Goal: Entertainment & Leisure: Consume media (video, audio)

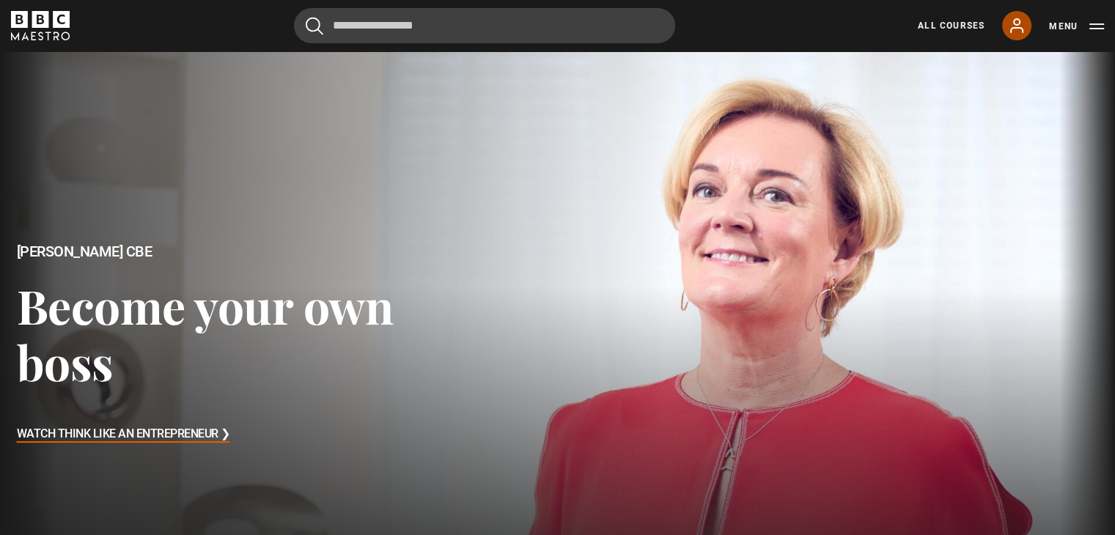
click at [1017, 23] on icon at bounding box center [1017, 26] width 18 height 18
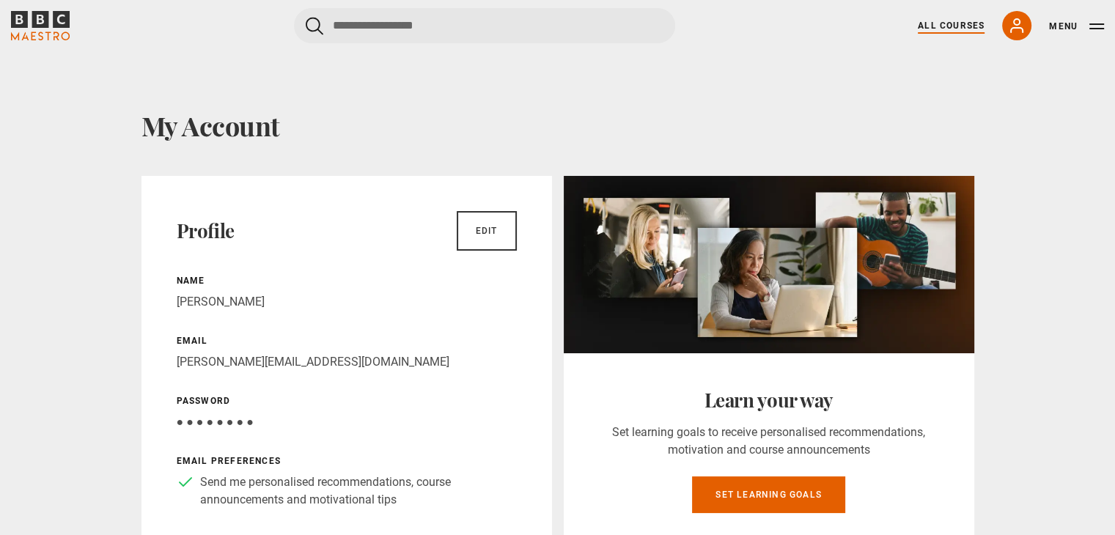
click at [951, 29] on link "All Courses" at bounding box center [951, 25] width 67 height 13
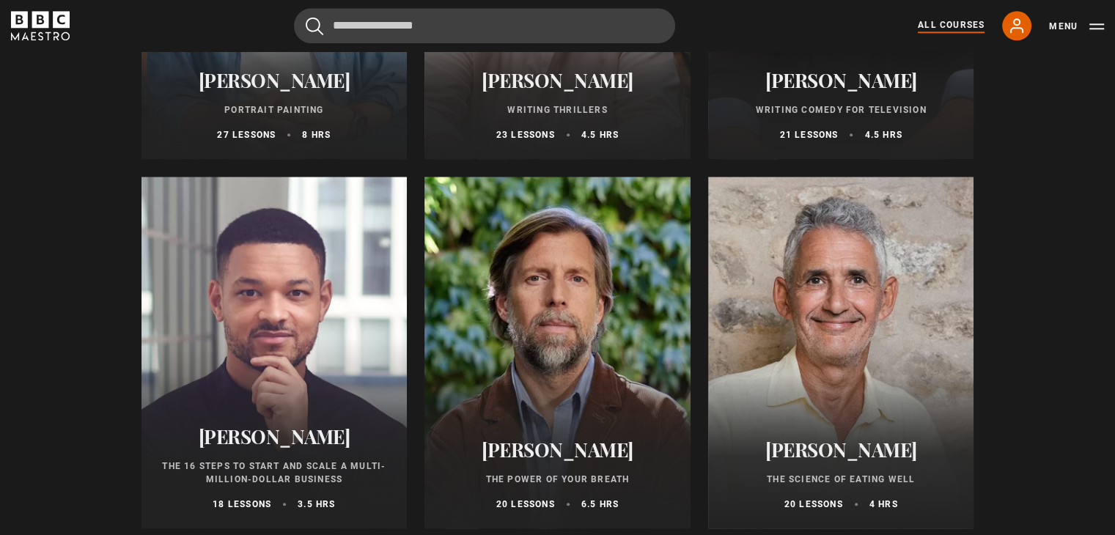
scroll to position [1600, 0]
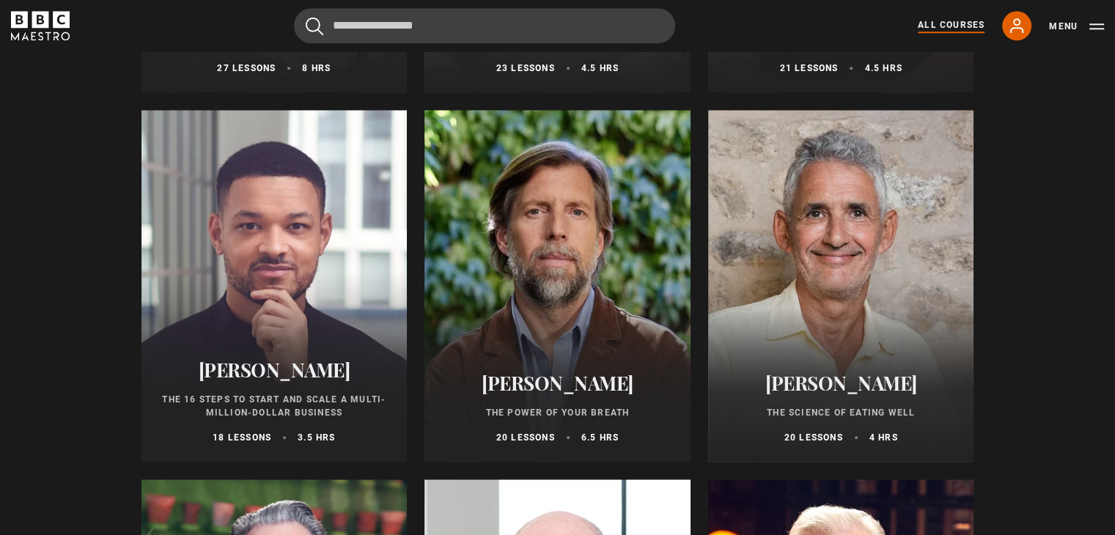
click at [535, 177] on div at bounding box center [557, 286] width 266 height 352
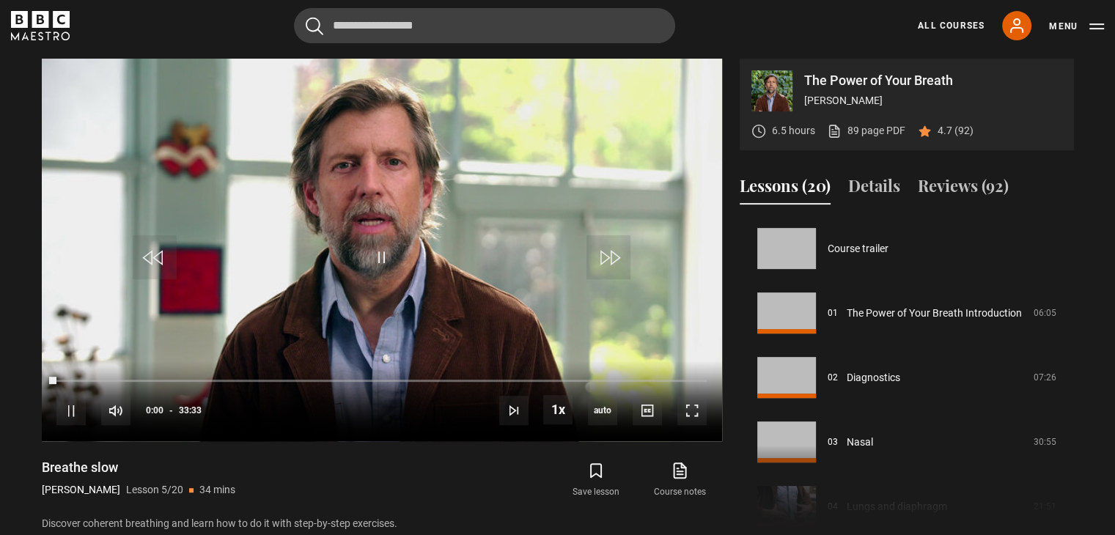
scroll to position [258, 0]
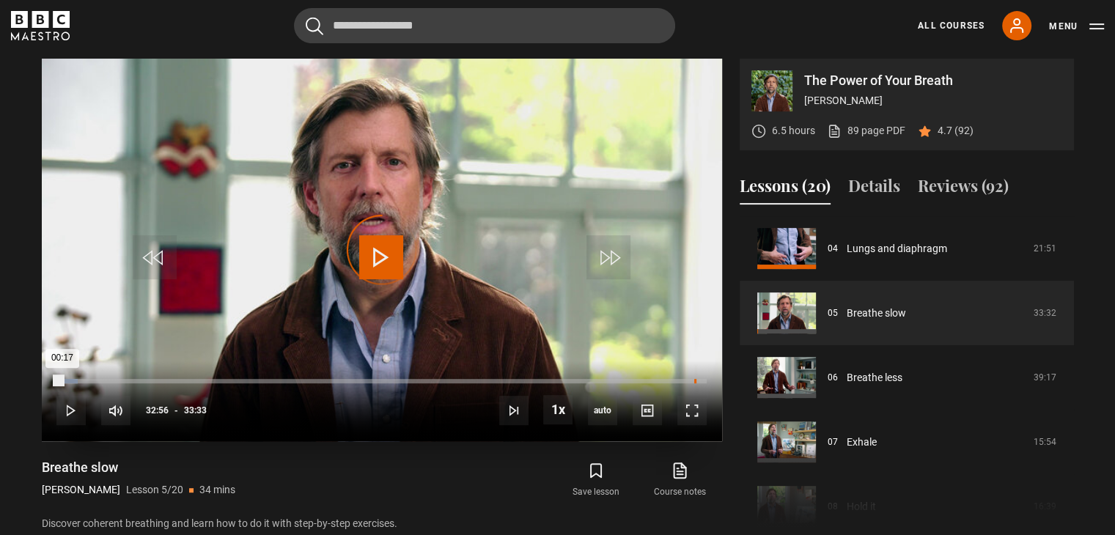
click at [694, 379] on div "32:56" at bounding box center [695, 381] width 2 height 4
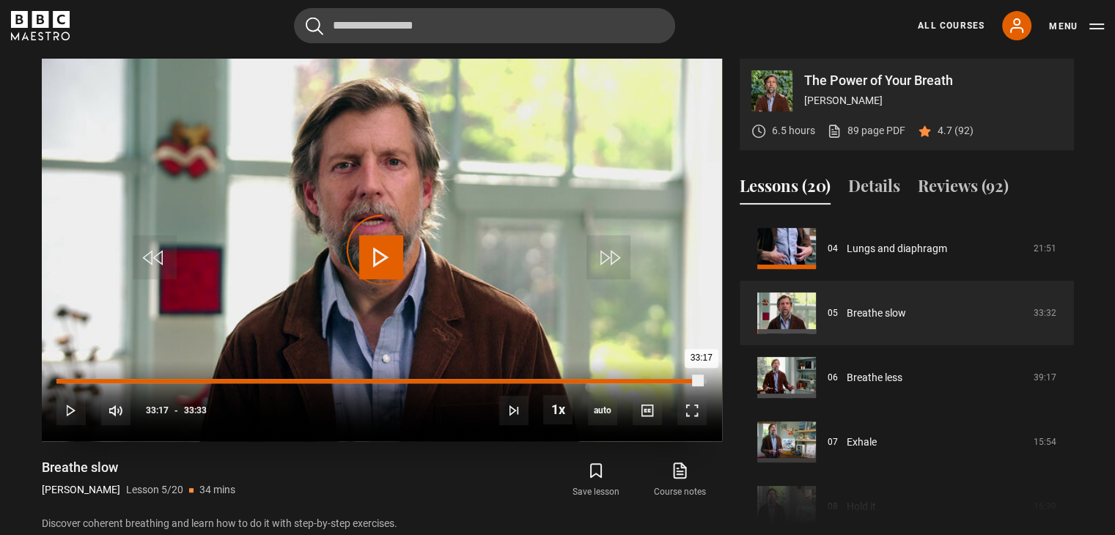
click at [701, 379] on div "Loaded : 99.11% 33:17 33:17" at bounding box center [380, 381] width 649 height 4
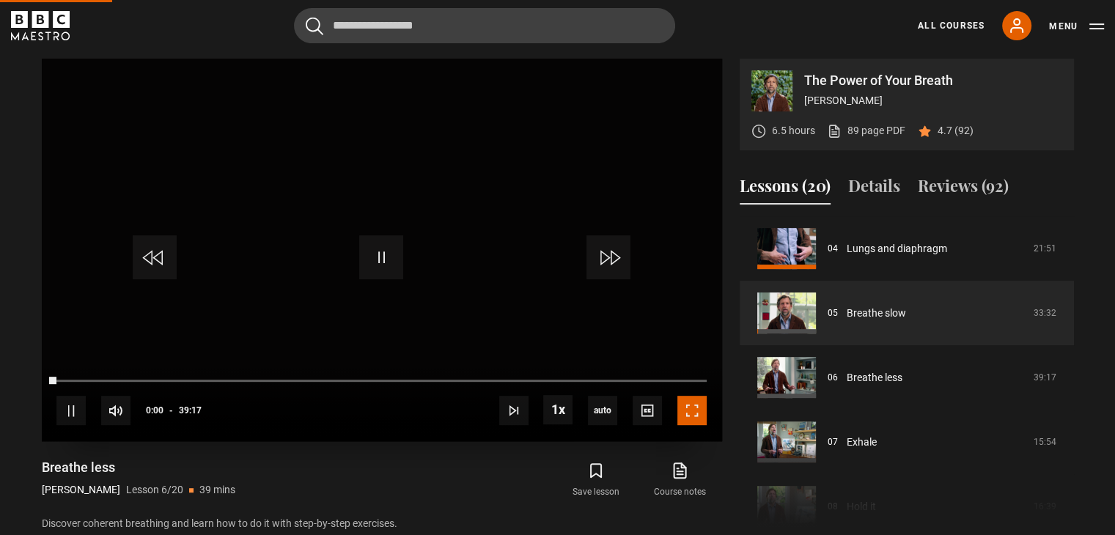
click at [691, 410] on span "Video Player" at bounding box center [691, 410] width 29 height 29
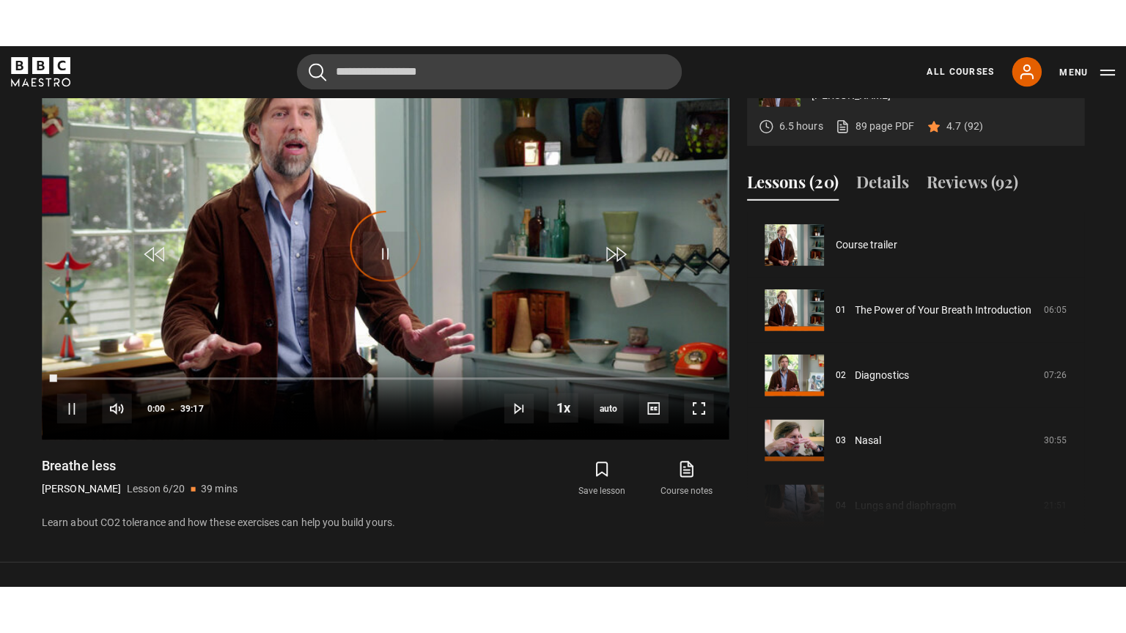
scroll to position [323, 0]
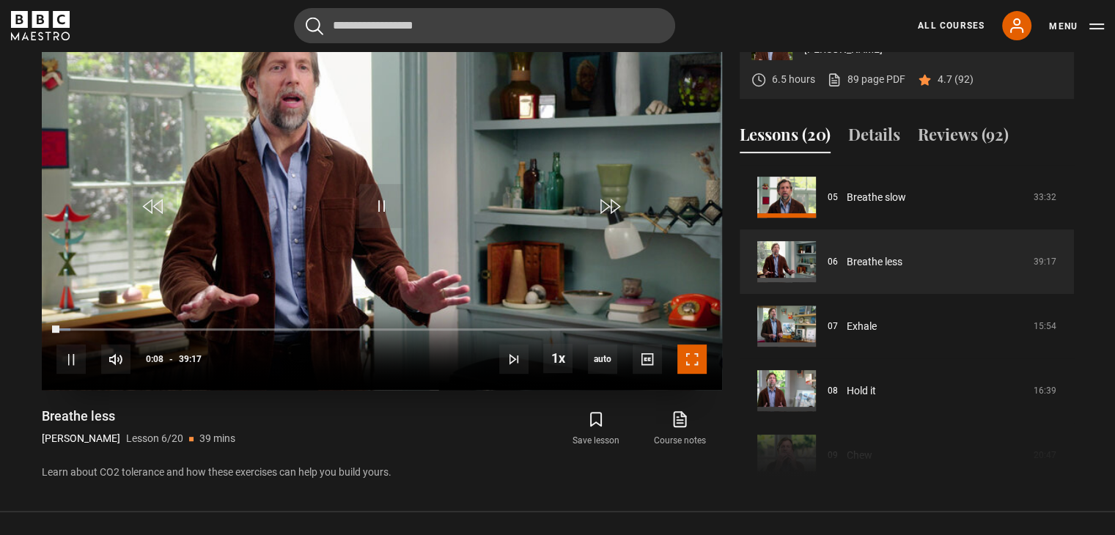
click at [693, 358] on span "Video Player" at bounding box center [691, 359] width 29 height 29
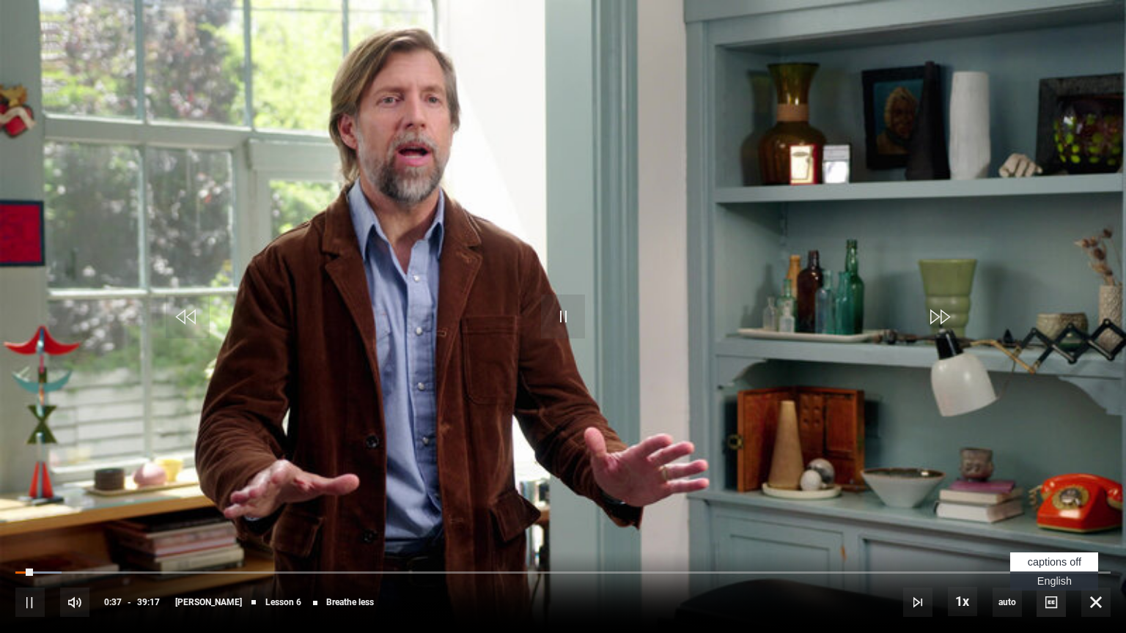
click at [1049, 534] on span "Video Player" at bounding box center [1051, 602] width 29 height 29
click at [1054, 534] on span "English Captions" at bounding box center [1054, 581] width 34 height 12
